Goal: Task Accomplishment & Management: Use online tool/utility

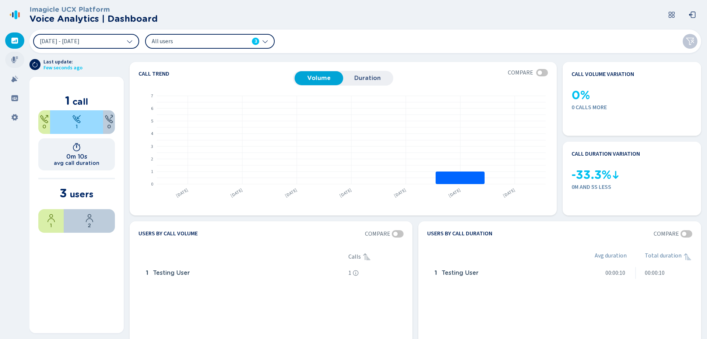
click at [18, 58] on icon at bounding box center [14, 59] width 7 height 7
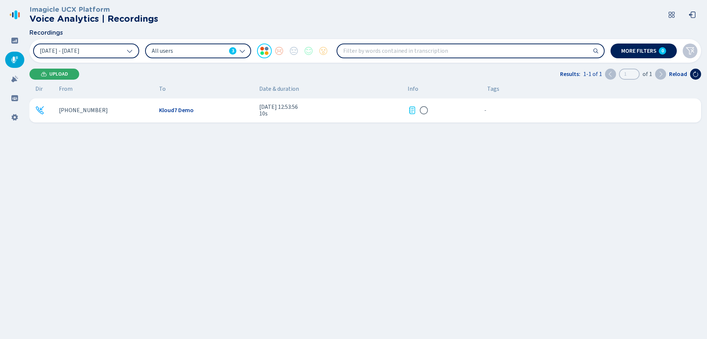
click at [52, 78] on button "Upload" at bounding box center [54, 74] width 50 height 11
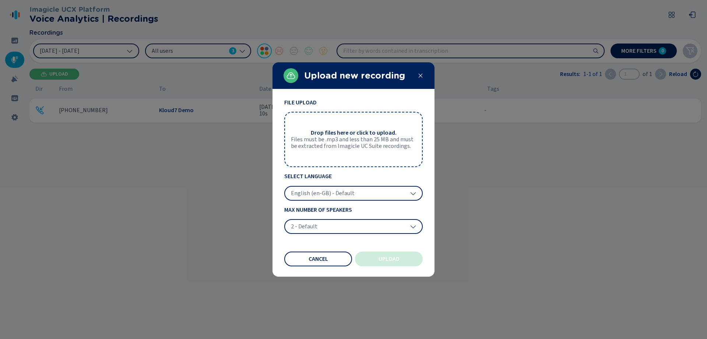
click at [333, 194] on span "English (en-GB) - Default" at bounding box center [323, 192] width 64 height 7
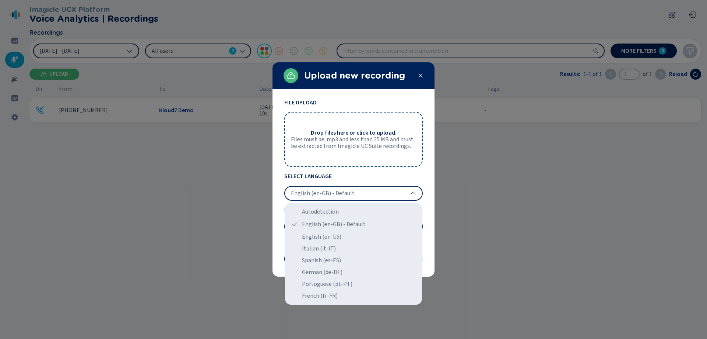
click at [427, 214] on section "File Upload Drop files here or click to upload. Files must be .mp3 and less tha…" at bounding box center [354, 183] width 162 height 188
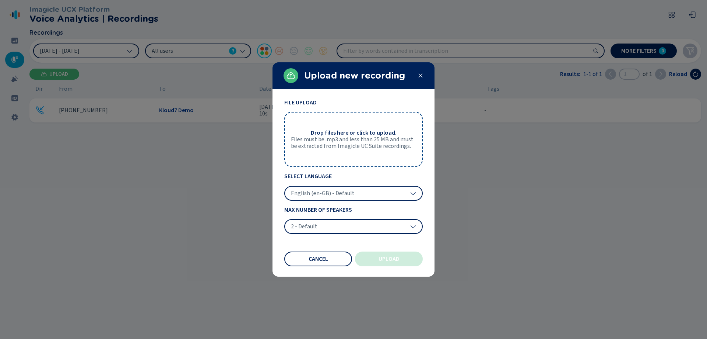
click at [353, 155] on div "Drop files here or click to upload. Files must be .mp3 and less than 25 MB and …" at bounding box center [353, 139] width 139 height 55
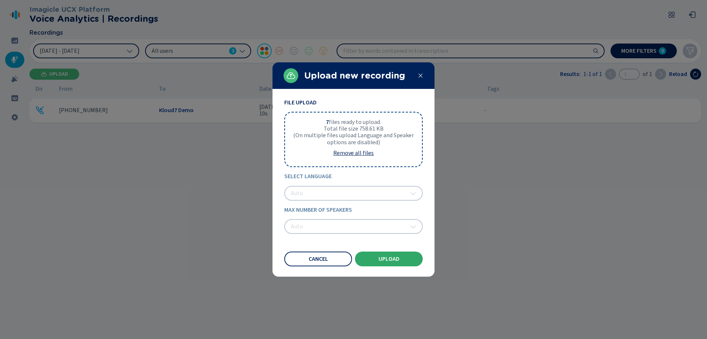
click at [384, 259] on span "Upload" at bounding box center [389, 259] width 21 height 6
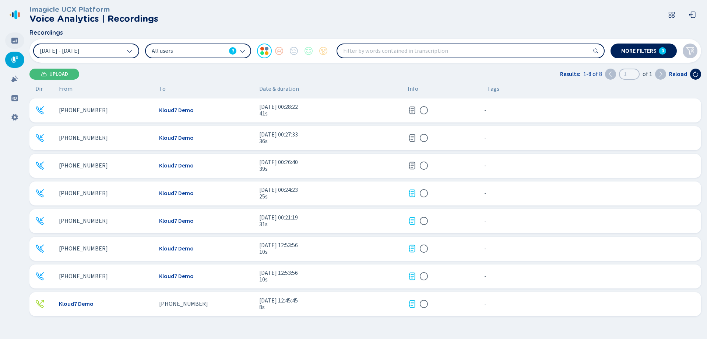
click at [15, 38] on icon at bounding box center [14, 41] width 7 height 6
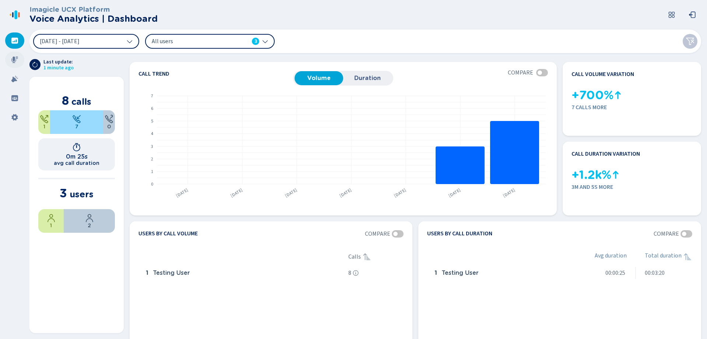
click at [13, 61] on icon at bounding box center [14, 59] width 7 height 7
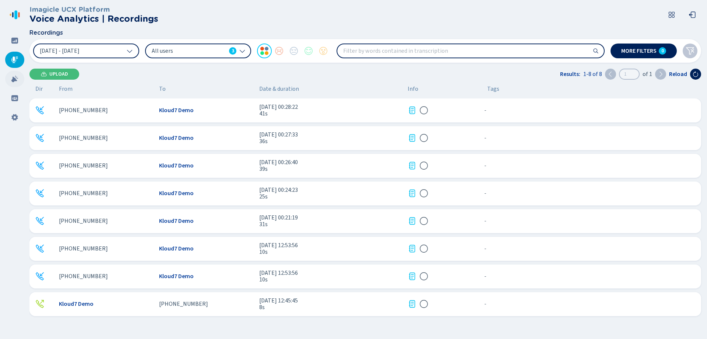
click at [10, 81] on div at bounding box center [14, 79] width 19 height 16
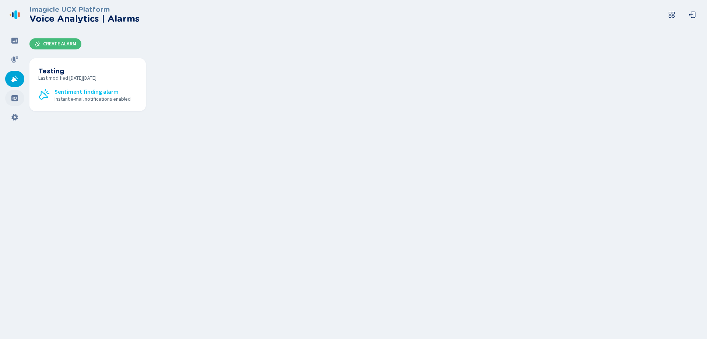
click at [22, 96] on div at bounding box center [14, 98] width 19 height 16
click at [11, 118] on div at bounding box center [14, 117] width 19 height 16
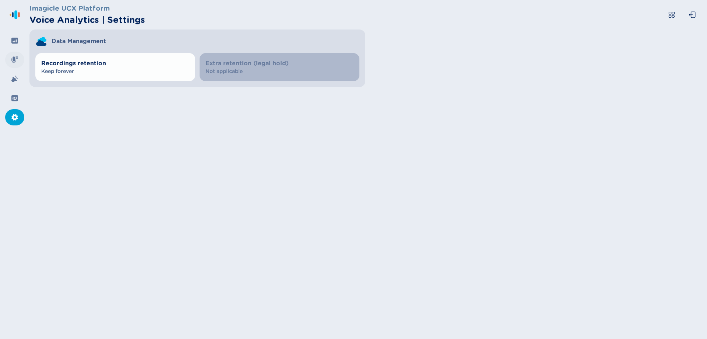
click at [15, 58] on icon at bounding box center [14, 59] width 7 height 7
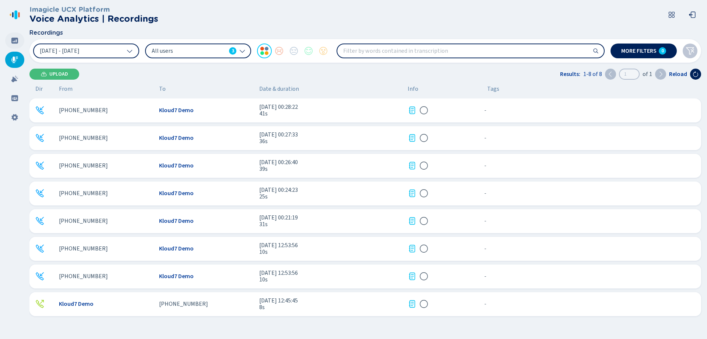
click at [11, 43] on icon at bounding box center [14, 40] width 7 height 7
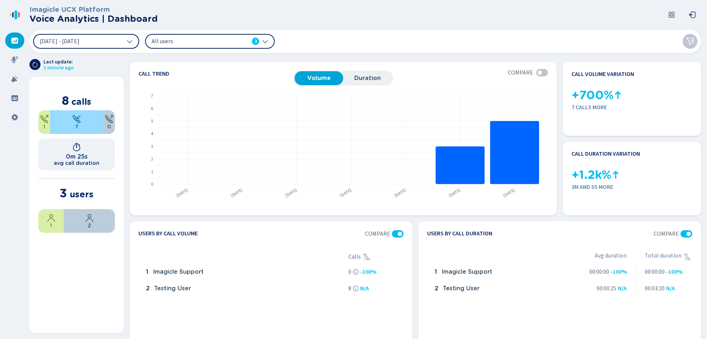
click at [246, 34] on div "29 Aug 2025 - 4 Sep 2025 All users 3" at bounding box center [365, 41] width 672 height 24
click at [245, 38] on div "All users 3" at bounding box center [206, 41] width 108 height 8
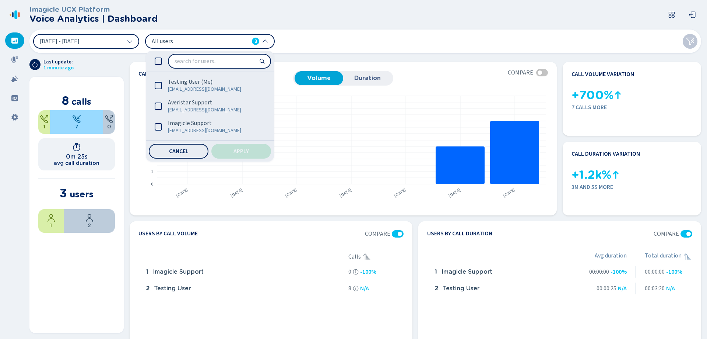
click at [349, 30] on div "29 Aug 2025 - 4 Sep 2025 All users 3 Testing User (Me) testing@kloud7.com Averi…" at bounding box center [365, 41] width 672 height 24
